Goal: Task Accomplishment & Management: Use online tool/utility

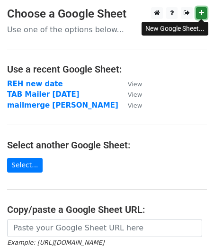
click at [201, 10] on icon at bounding box center [201, 12] width 5 height 7
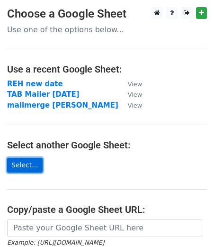
click at [27, 166] on link "Select..." at bounding box center [25, 165] width 36 height 15
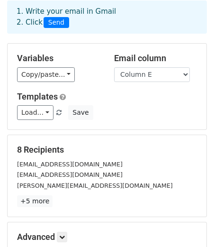
scroll to position [47, 0]
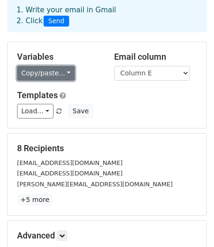
click at [65, 71] on link "Copy/paste..." at bounding box center [46, 73] width 58 height 15
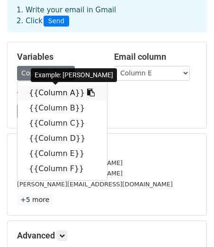
click at [70, 95] on link "{{Column A}}" at bounding box center [63, 92] width 90 height 15
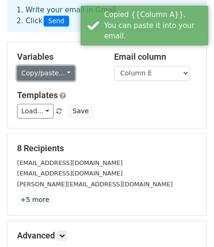
click at [63, 72] on link "Copy/paste..." at bounding box center [46, 73] width 58 height 15
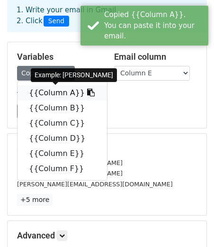
click at [56, 93] on link "{{Column A}}" at bounding box center [63, 92] width 90 height 15
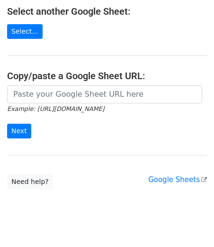
scroll to position [150, 0]
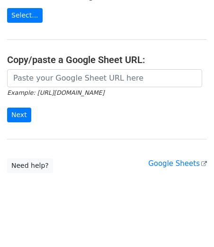
click at [101, 170] on main "Choose a Google Sheet Use one of the options below... Use a recent Google Sheet…" at bounding box center [107, 15] width 214 height 316
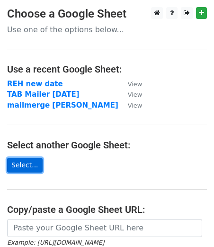
click at [25, 162] on link "Select..." at bounding box center [25, 165] width 36 height 15
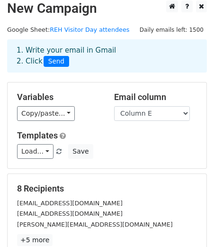
scroll to position [8, 0]
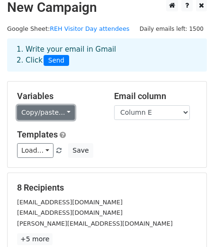
click at [64, 110] on link "Copy/paste..." at bounding box center [46, 112] width 58 height 15
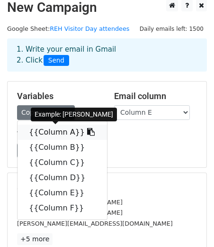
click at [58, 130] on link "{{Column A}}" at bounding box center [63, 132] width 90 height 15
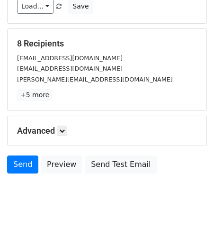
scroll to position [152, 0]
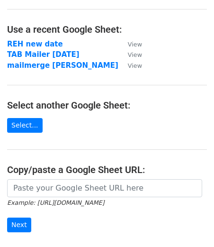
scroll to position [41, 0]
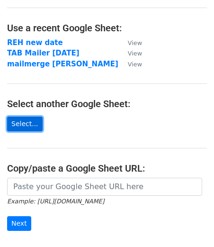
click at [31, 125] on link "Select..." at bounding box center [25, 124] width 36 height 15
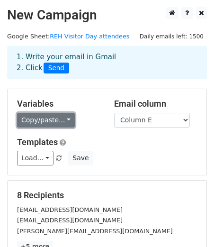
click at [53, 119] on link "Copy/paste..." at bounding box center [46, 120] width 58 height 15
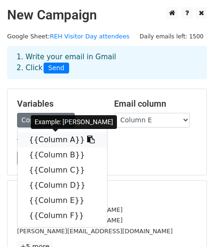
click at [51, 140] on link "{{Column A}}" at bounding box center [63, 139] width 90 height 15
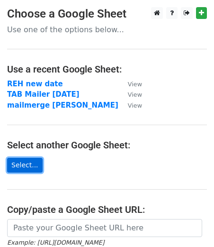
click at [29, 165] on link "Select..." at bounding box center [25, 165] width 36 height 15
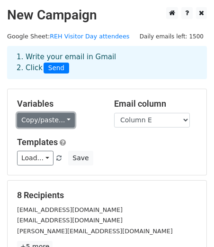
click at [55, 120] on link "Copy/paste..." at bounding box center [46, 120] width 58 height 15
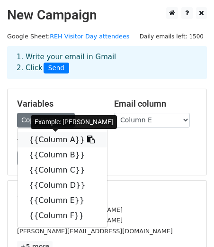
click at [42, 140] on link "{{Column A}}" at bounding box center [63, 139] width 90 height 15
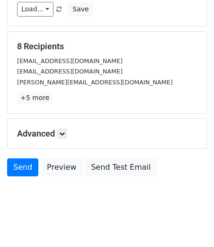
scroll to position [157, 0]
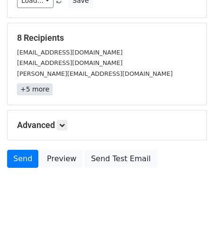
click at [45, 92] on link "+5 more" at bounding box center [35, 89] width 36 height 12
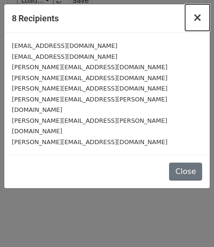
click at [197, 17] on span "×" at bounding box center [197, 17] width 9 height 13
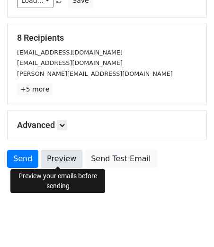
click at [62, 164] on link "Preview" at bounding box center [62, 159] width 42 height 18
click at [59, 158] on link "Preview" at bounding box center [62, 159] width 42 height 18
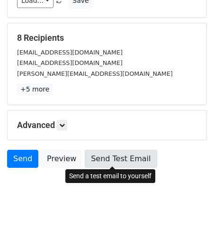
click at [102, 157] on link "Send Test Email" at bounding box center [121, 159] width 72 height 18
